Goal: Task Accomplishment & Management: Use online tool/utility

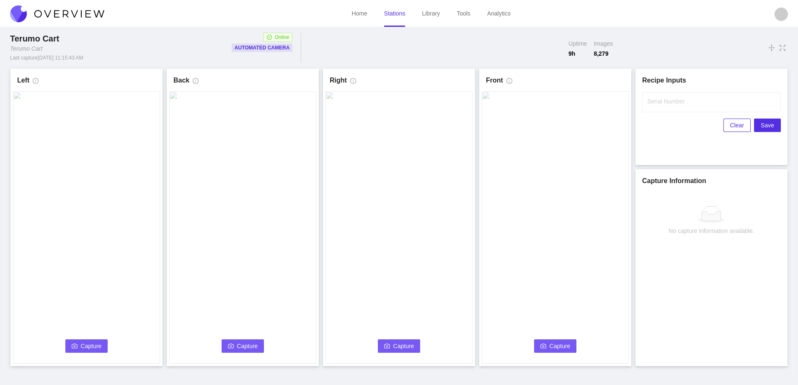
click at [88, 344] on span "Capture" at bounding box center [91, 346] width 21 height 9
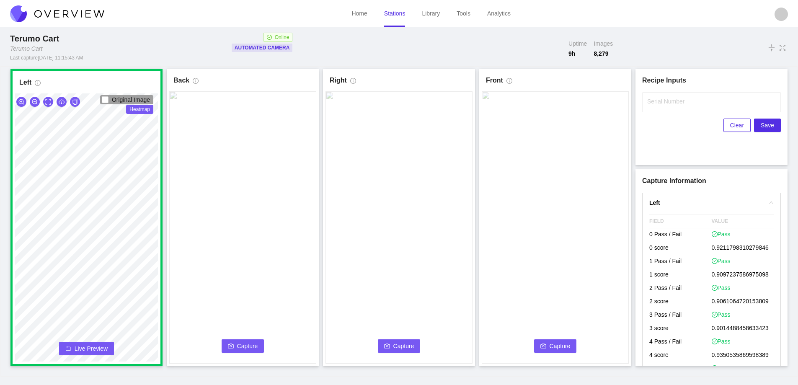
click at [243, 342] on span "Capture" at bounding box center [247, 346] width 21 height 9
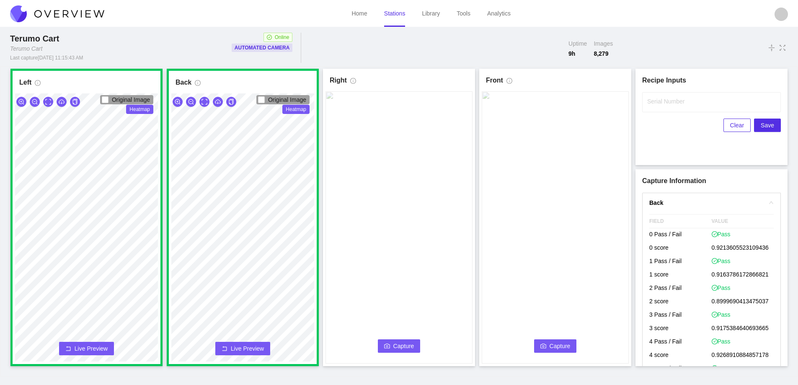
click at [395, 344] on span "Capture" at bounding box center [404, 346] width 21 height 9
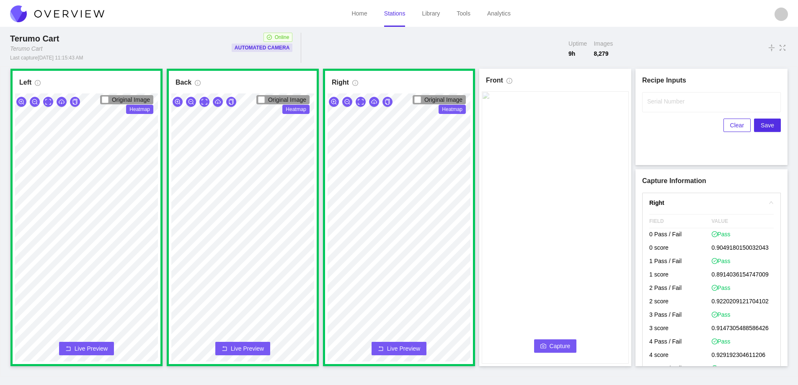
click at [552, 345] on span "Capture" at bounding box center [560, 346] width 21 height 9
click at [659, 100] on label "Serial Number" at bounding box center [666, 101] width 37 height 8
click at [659, 100] on input "Serial Number" at bounding box center [712, 102] width 139 height 20
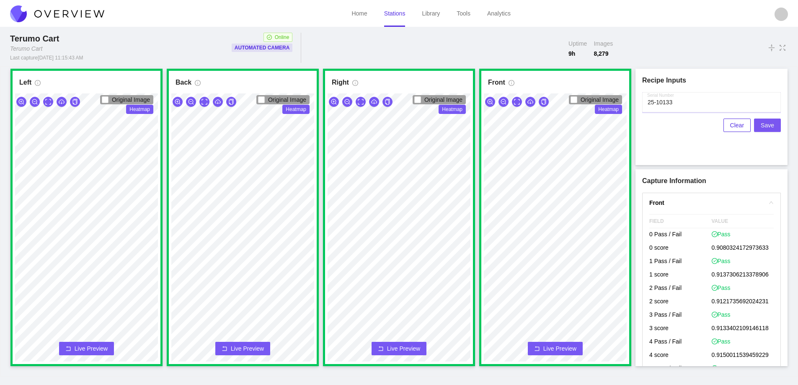
type input "25-10133"
click at [767, 122] on span "Save" at bounding box center [767, 125] width 13 height 9
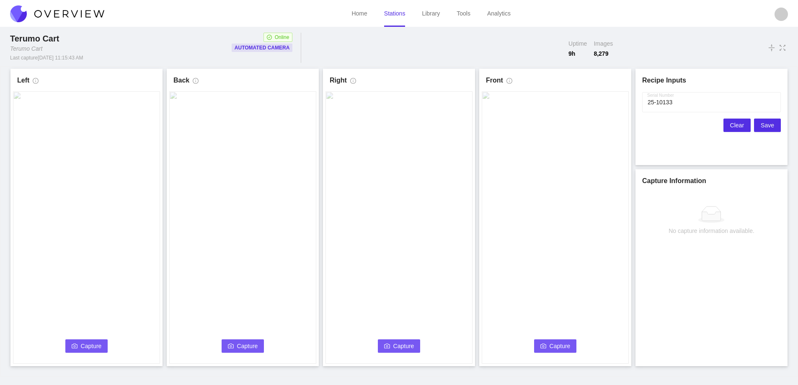
click at [736, 125] on span "Clear" at bounding box center [738, 125] width 14 height 9
click at [88, 347] on span "Capture" at bounding box center [91, 346] width 21 height 9
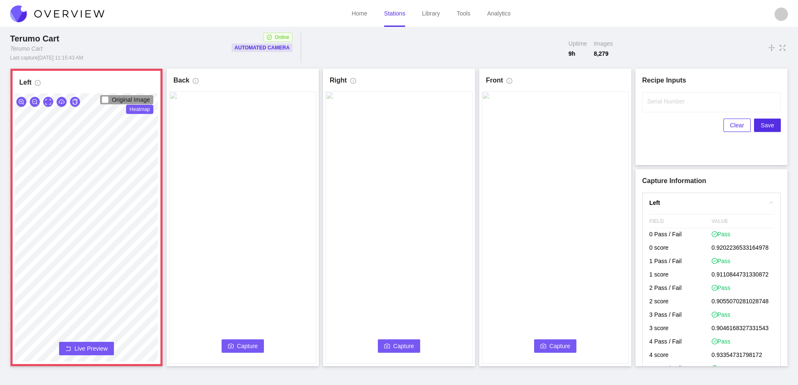
click at [91, 342] on button "Live Preview" at bounding box center [86, 348] width 55 height 13
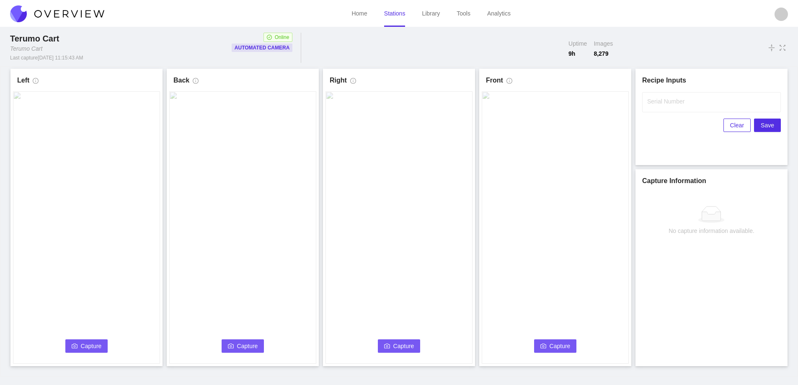
click at [91, 342] on span "Capture" at bounding box center [91, 346] width 21 height 9
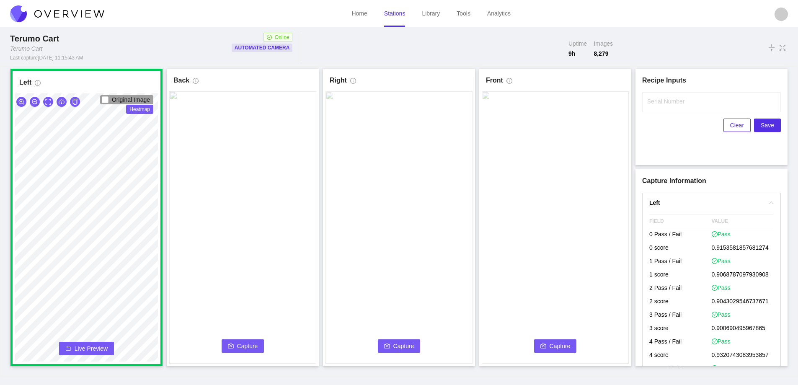
click at [234, 347] on button "Capture" at bounding box center [243, 345] width 43 height 13
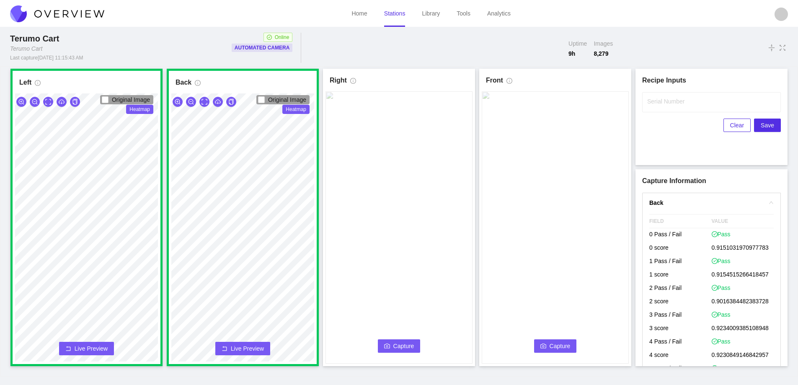
click at [391, 346] on button "Capture" at bounding box center [399, 345] width 43 height 13
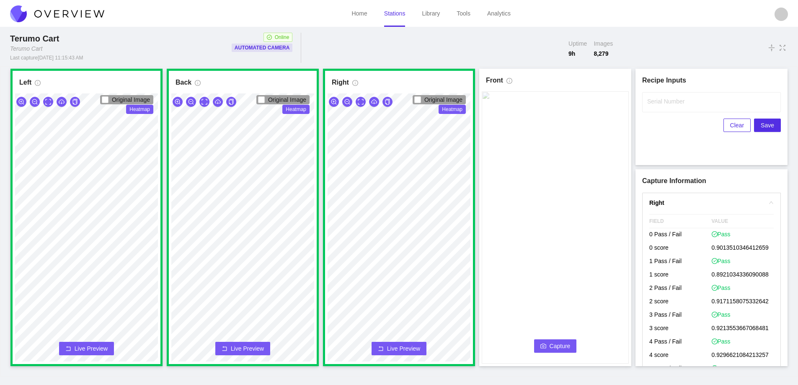
click at [549, 346] on button "Capture" at bounding box center [555, 345] width 43 height 13
click at [655, 106] on input "Serial Number" at bounding box center [712, 102] width 139 height 20
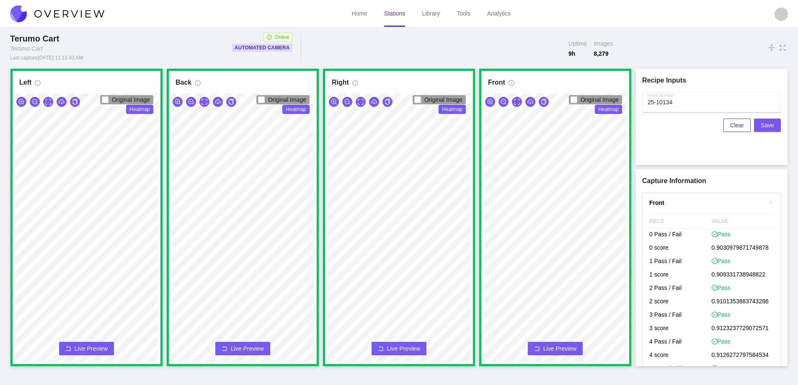
type input "25-10134"
click at [773, 124] on span "Save" at bounding box center [767, 125] width 13 height 9
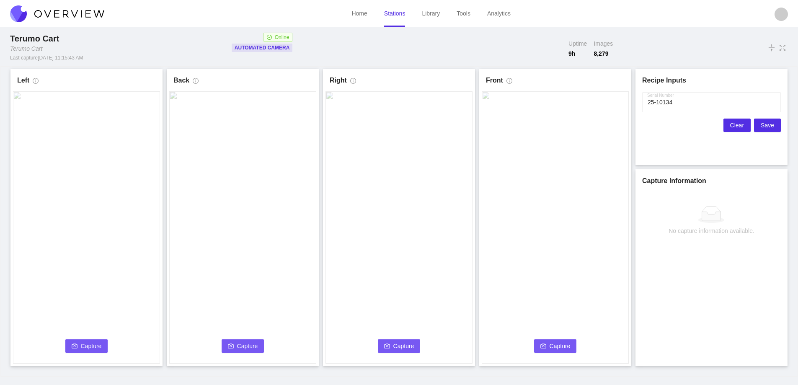
click at [739, 125] on span "Clear" at bounding box center [738, 125] width 14 height 9
